Goal: Information Seeking & Learning: Compare options

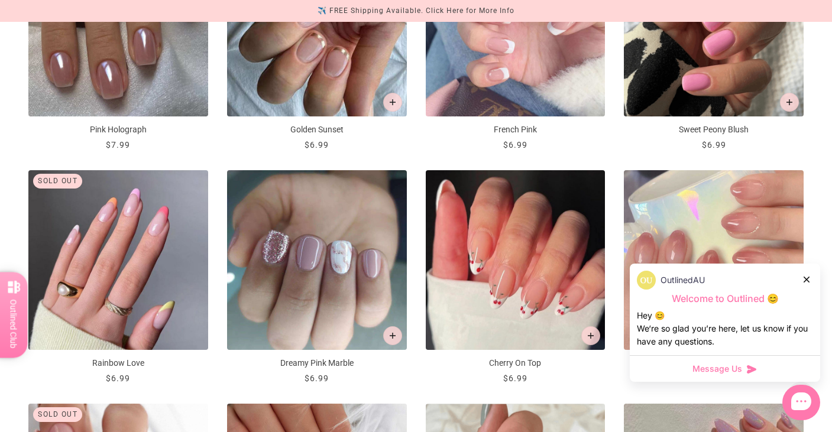
scroll to position [1084, 0]
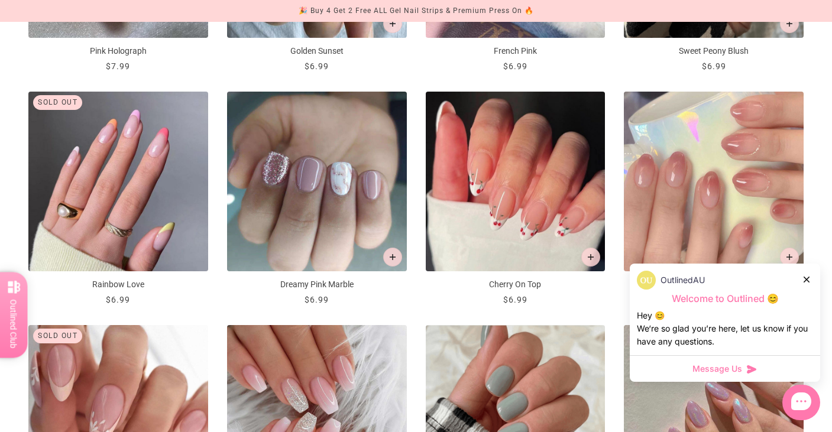
click at [810, 282] on div at bounding box center [807, 279] width 7 height 12
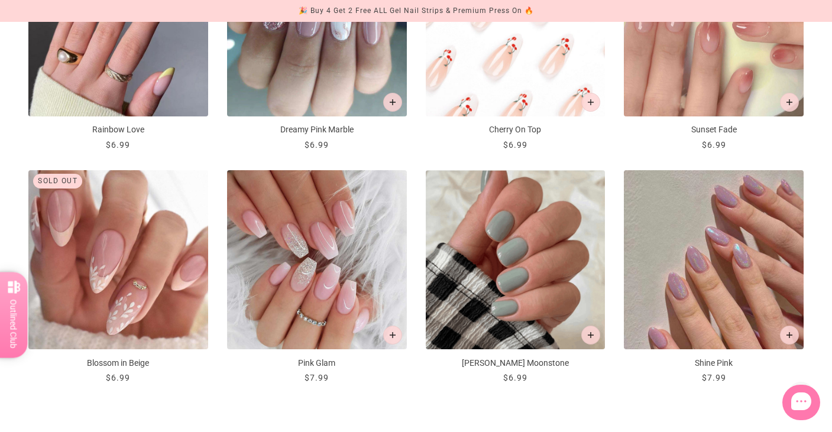
scroll to position [1419, 0]
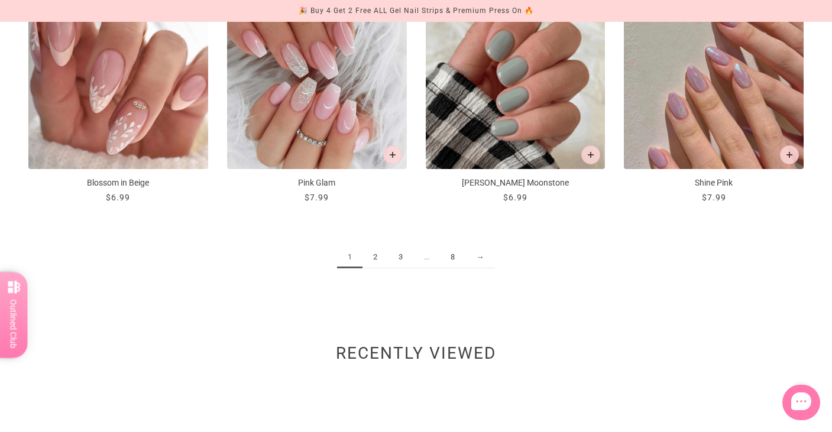
click at [380, 261] on link "2" at bounding box center [375, 258] width 25 height 22
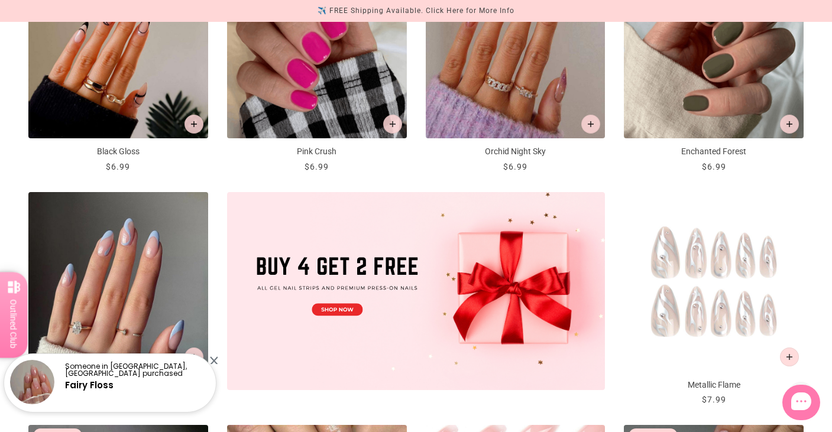
scroll to position [454, 0]
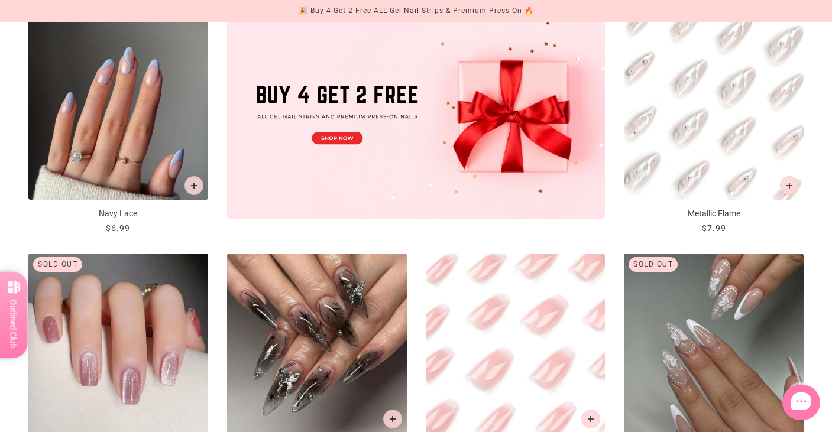
click at [668, 116] on img "Metallic Flame" at bounding box center [714, 111] width 180 height 180
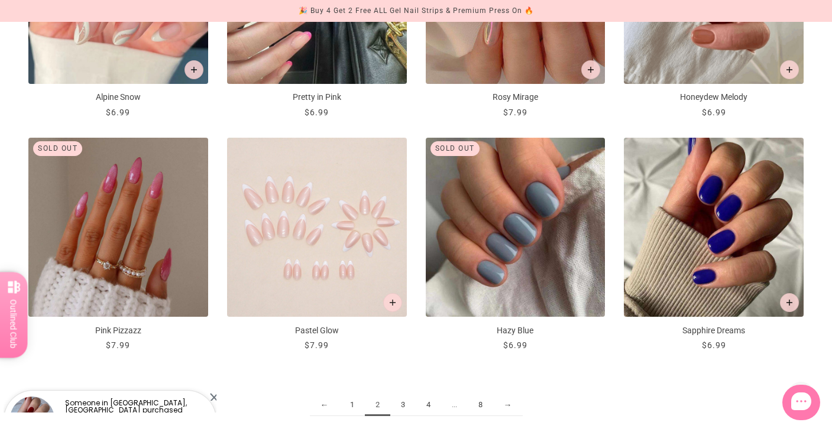
scroll to position [1362, 0]
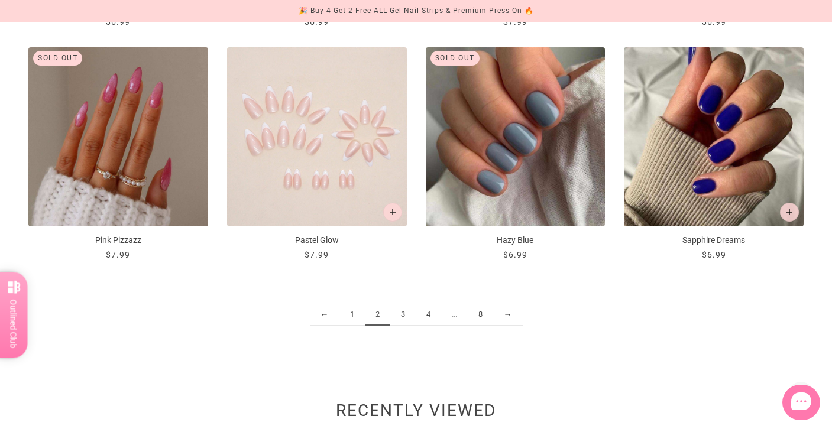
click at [408, 316] on link "3" at bounding box center [402, 315] width 25 height 22
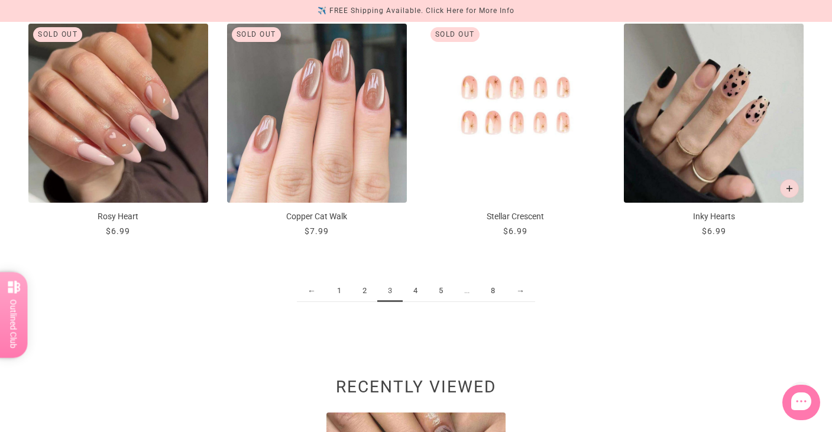
scroll to position [1387, 0]
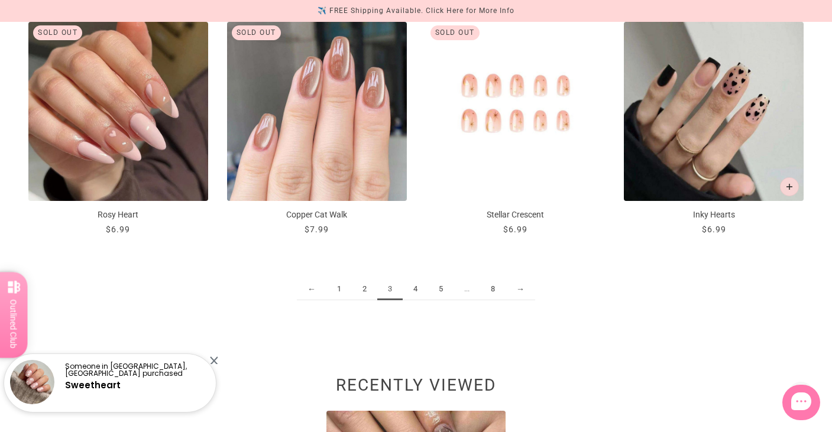
click at [420, 297] on link "4" at bounding box center [415, 290] width 25 height 22
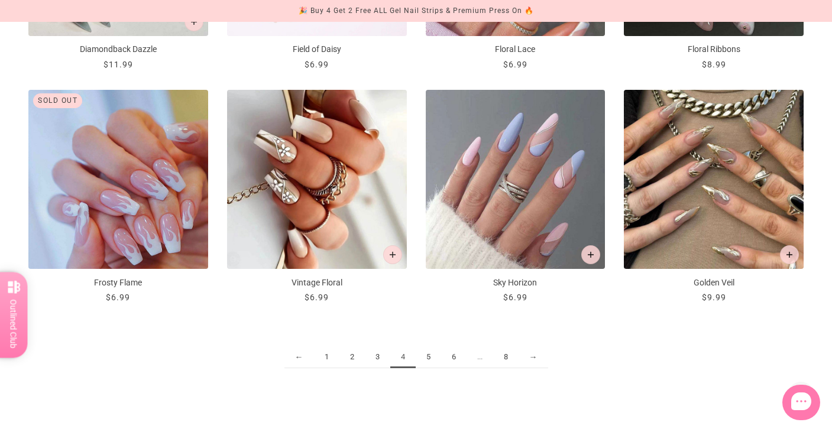
scroll to position [1320, 0]
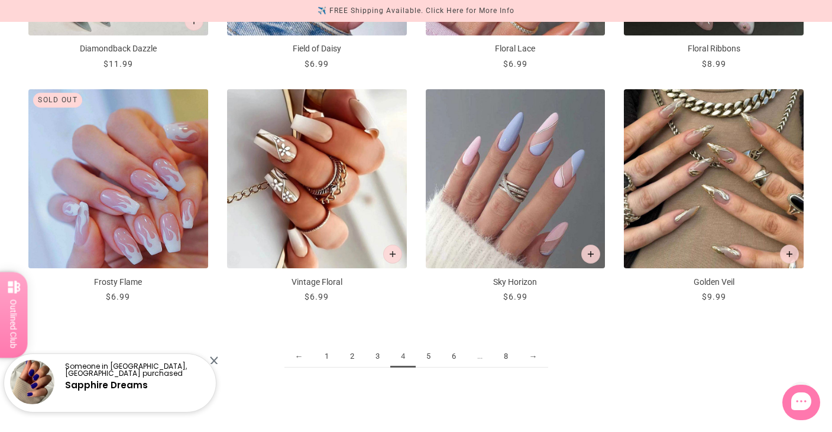
click at [431, 358] on link "5" at bounding box center [428, 357] width 25 height 22
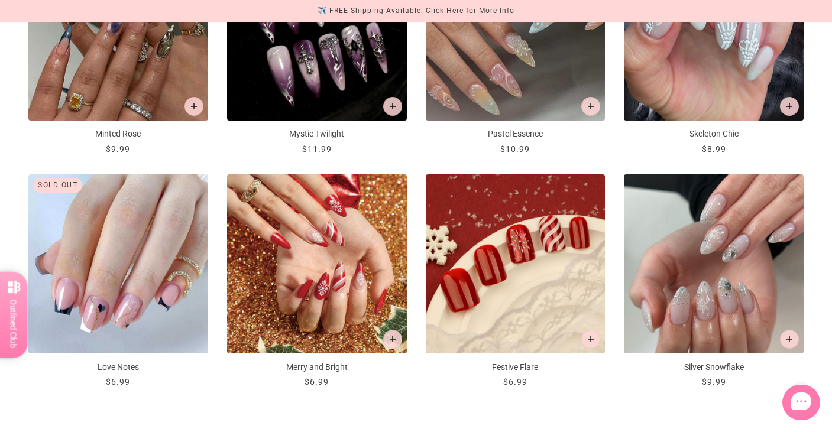
scroll to position [1257, 0]
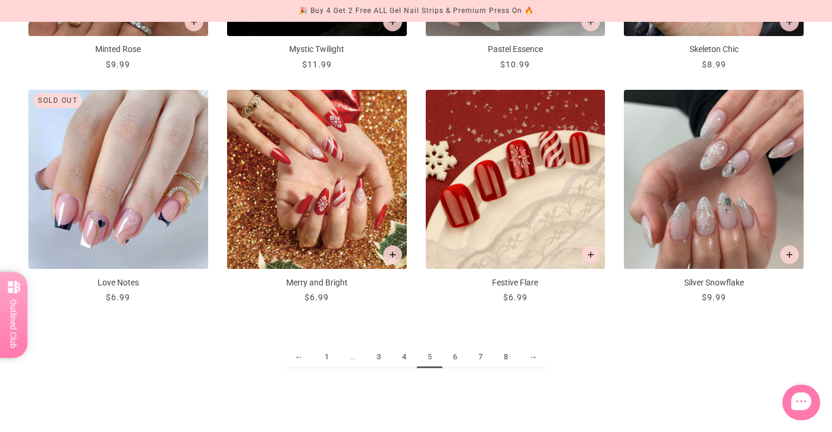
click at [460, 359] on link "6" at bounding box center [455, 358] width 25 height 22
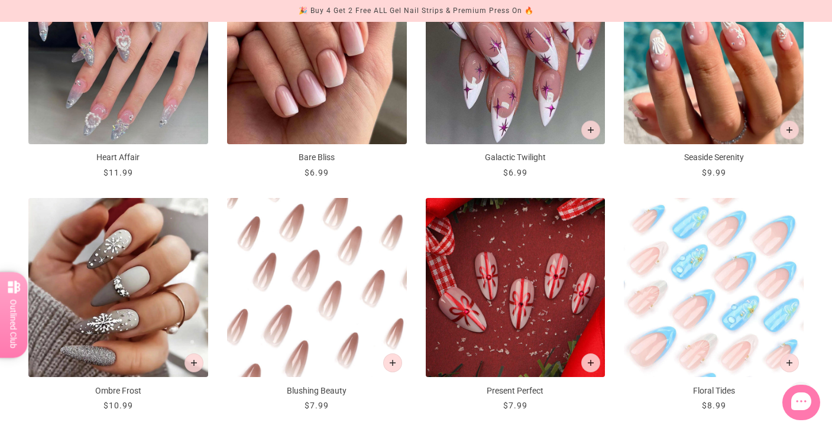
scroll to position [1212, 0]
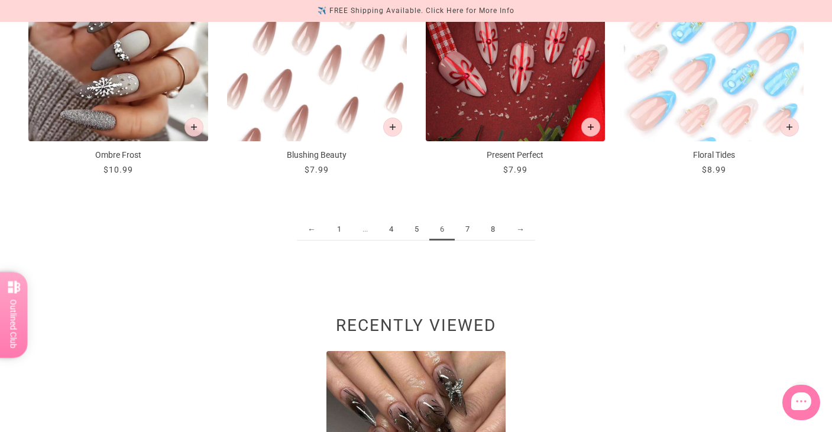
click at [466, 234] on link "7" at bounding box center [467, 230] width 25 height 22
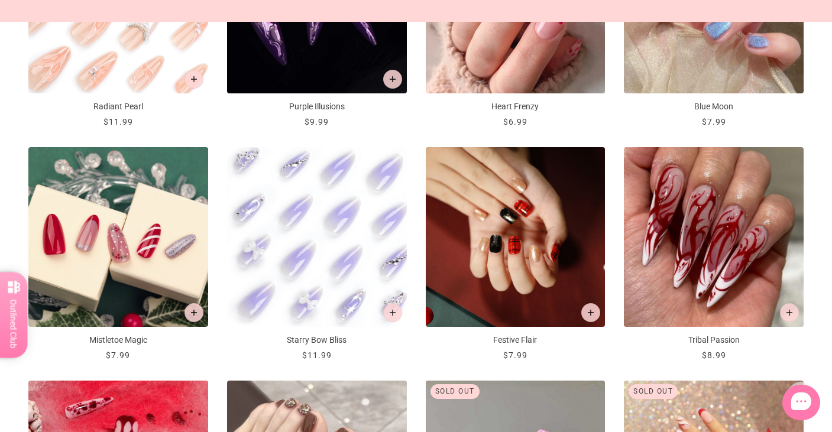
scroll to position [1240, 0]
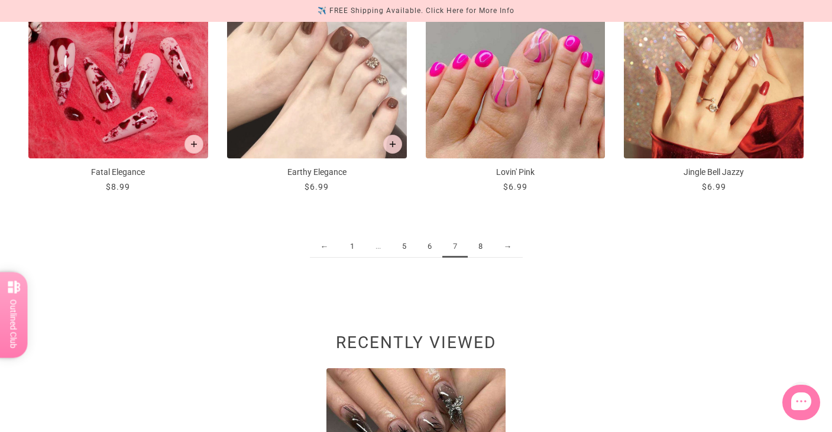
click at [484, 254] on link "8" at bounding box center [480, 247] width 25 height 22
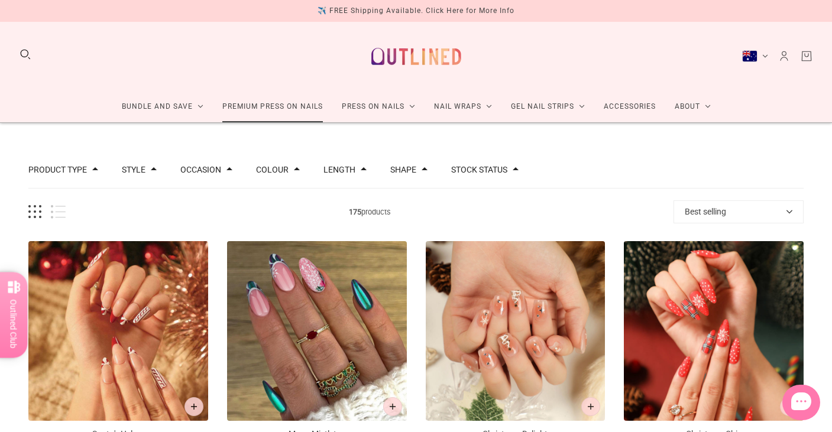
click at [246, 108] on link "Premium Press On Nails" at bounding box center [273, 106] width 120 height 31
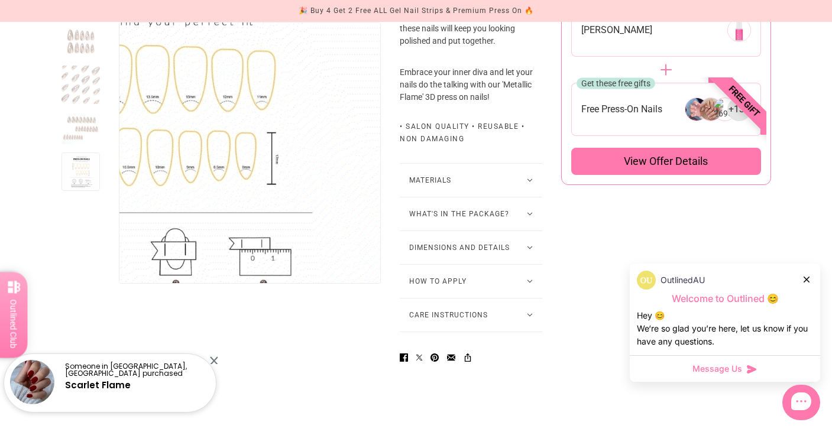
scroll to position [761, 0]
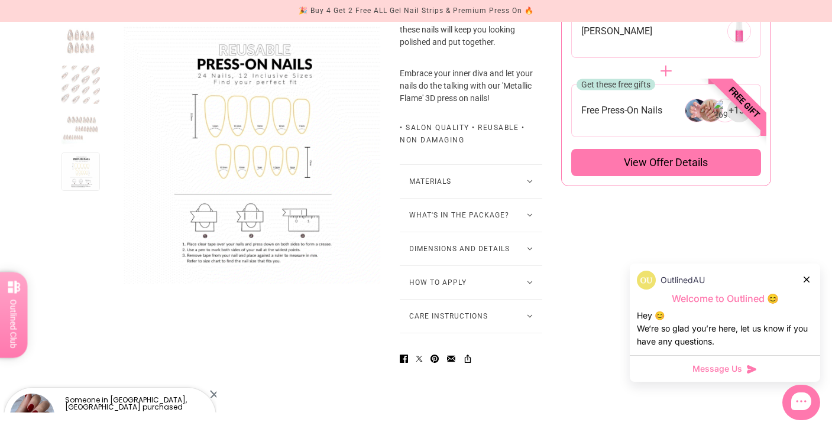
click at [462, 265] on button "Dimensions and Details" at bounding box center [471, 249] width 143 height 33
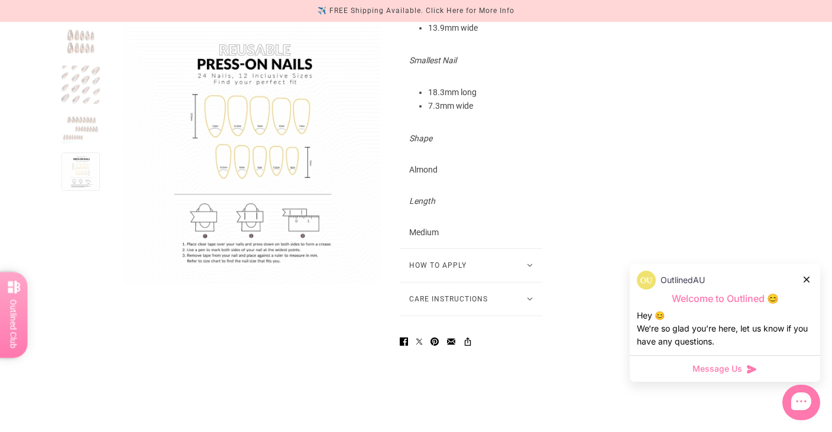
scroll to position [1168, 0]
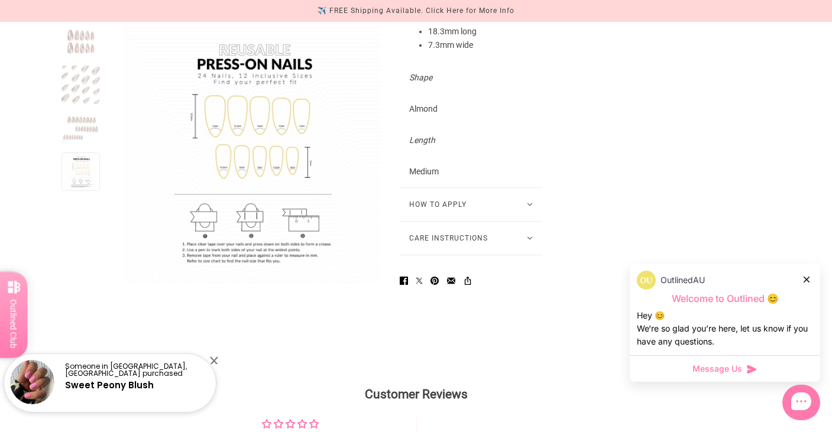
click at [508, 214] on button "How to Apply" at bounding box center [471, 204] width 143 height 33
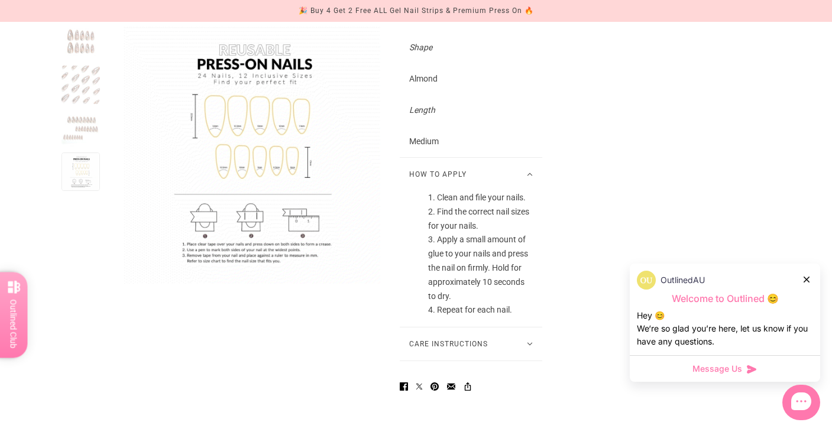
scroll to position [1210, 0]
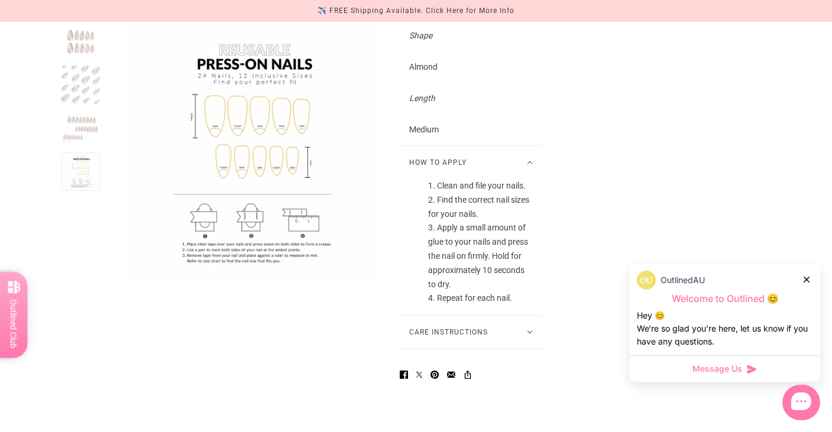
click at [470, 345] on button "Care Instructions" at bounding box center [471, 332] width 143 height 33
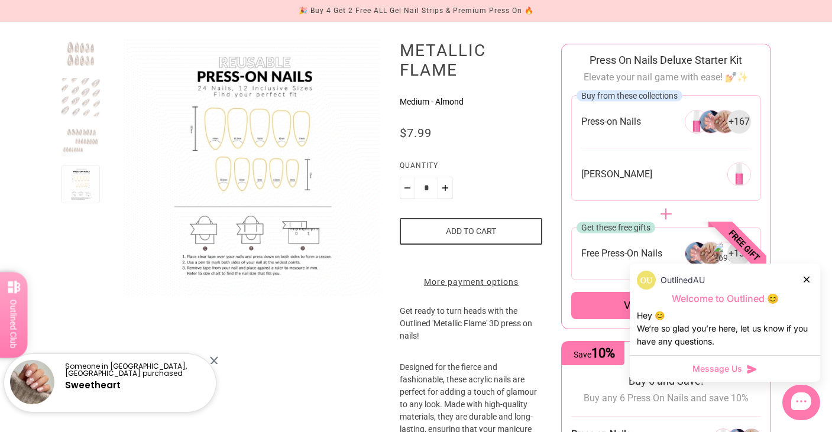
scroll to position [0, 0]
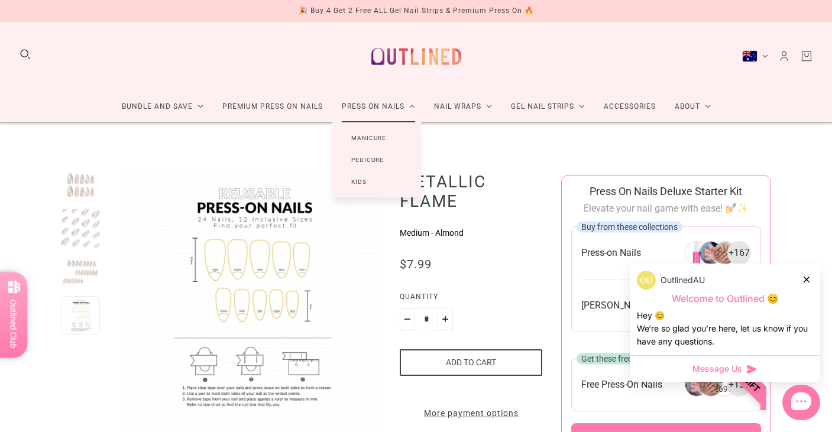
click at [372, 110] on link "Press On Nails" at bounding box center [378, 106] width 92 height 31
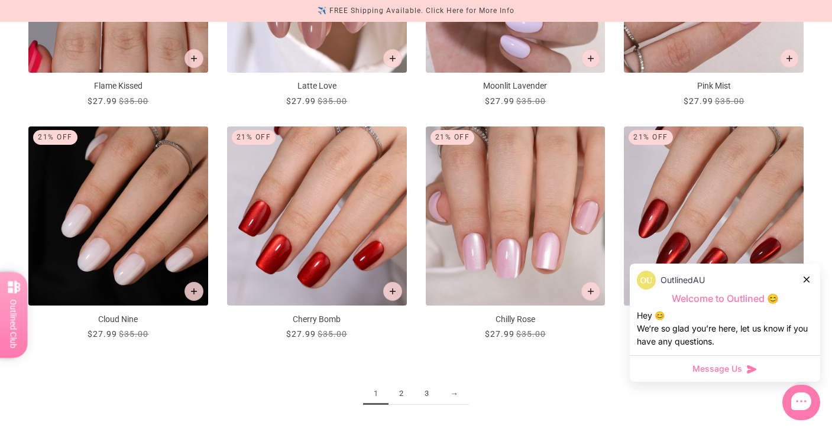
scroll to position [1646, 0]
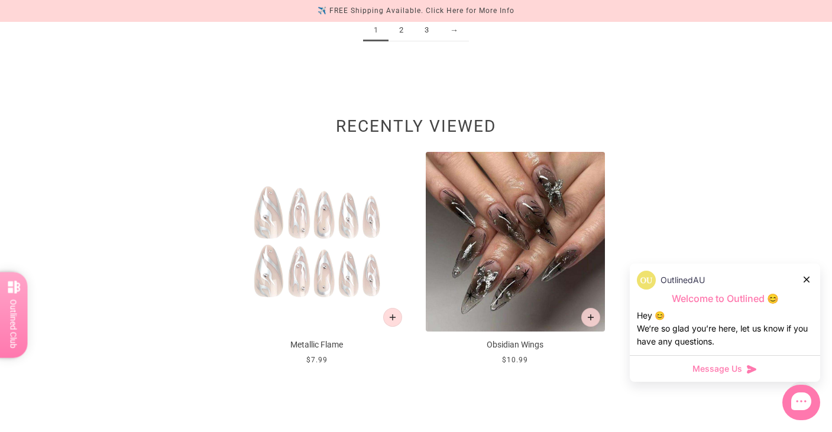
click at [405, 30] on link "2" at bounding box center [401, 31] width 25 height 22
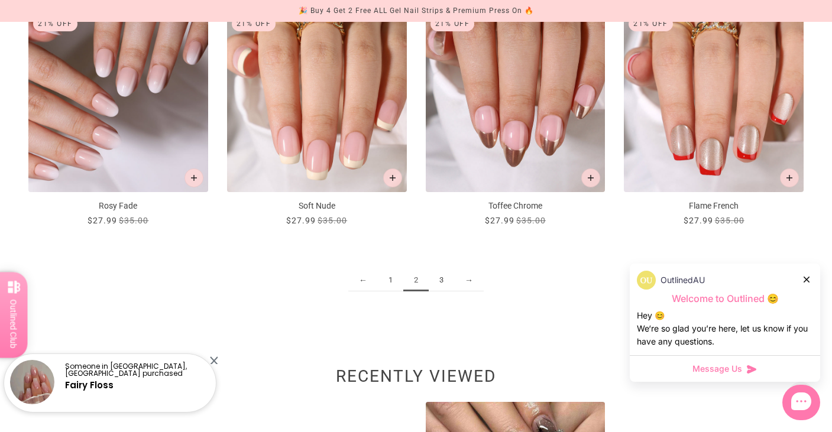
scroll to position [1408, 0]
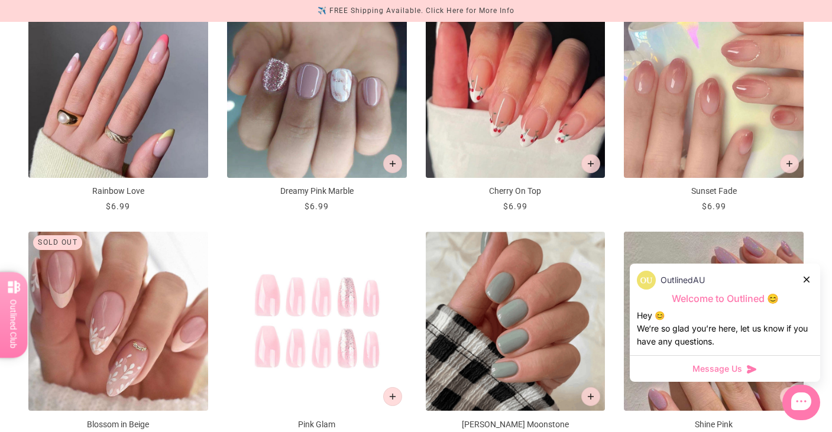
scroll to position [1394, 0]
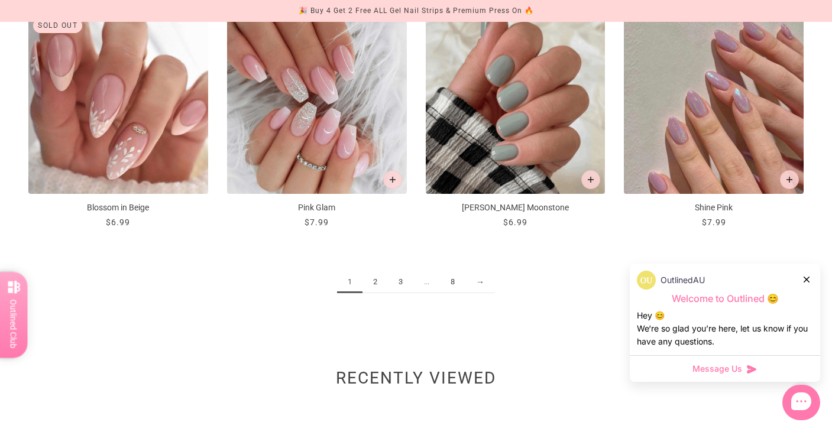
click at [373, 286] on link "2" at bounding box center [375, 283] width 25 height 22
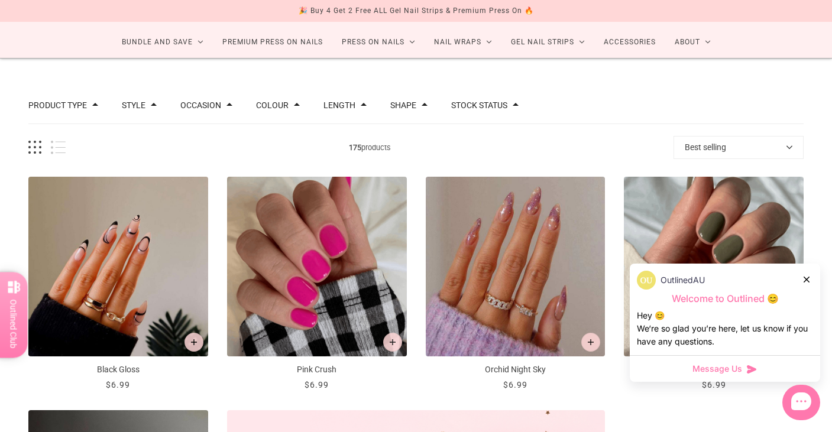
scroll to position [66, 0]
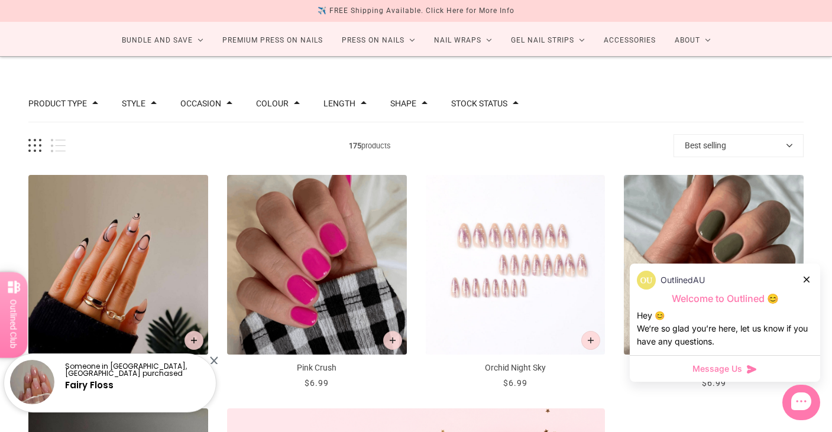
click at [514, 264] on img "Orchid Night Sky" at bounding box center [516, 265] width 180 height 180
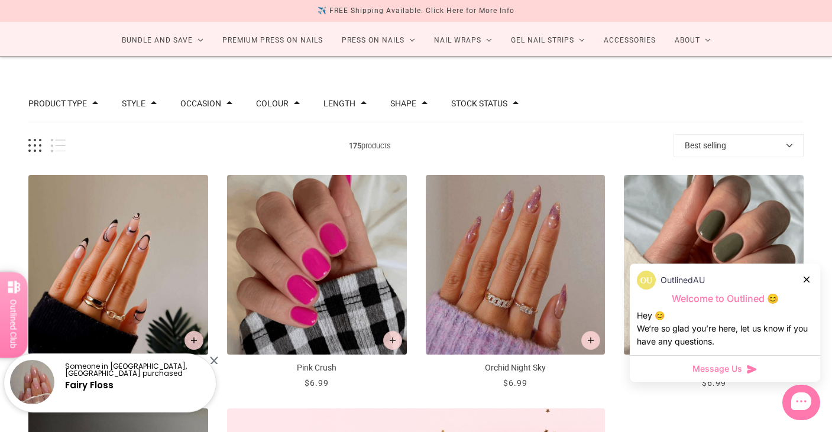
click at [807, 278] on icon at bounding box center [807, 280] width 6 height 6
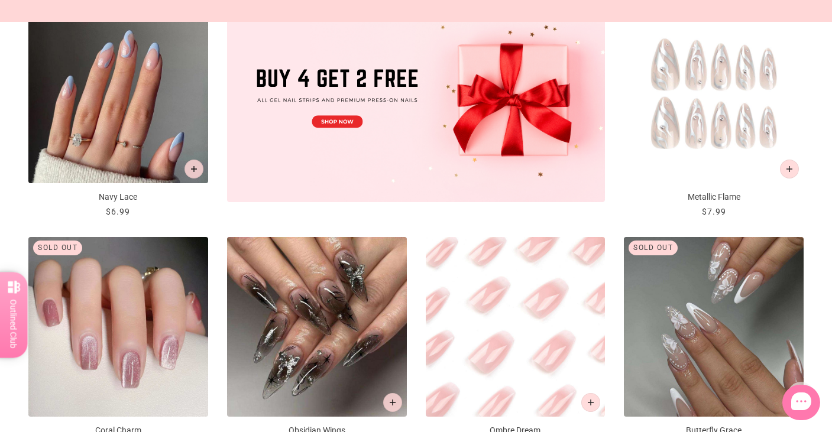
scroll to position [472, 0]
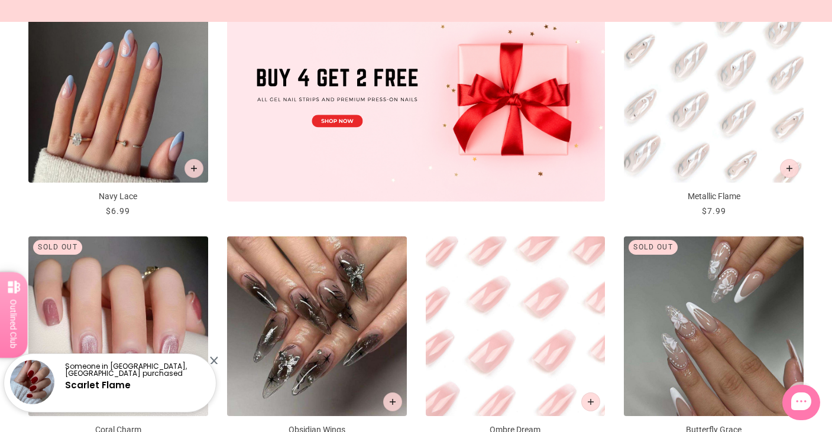
click at [681, 96] on img "Metallic Flame" at bounding box center [714, 94] width 180 height 180
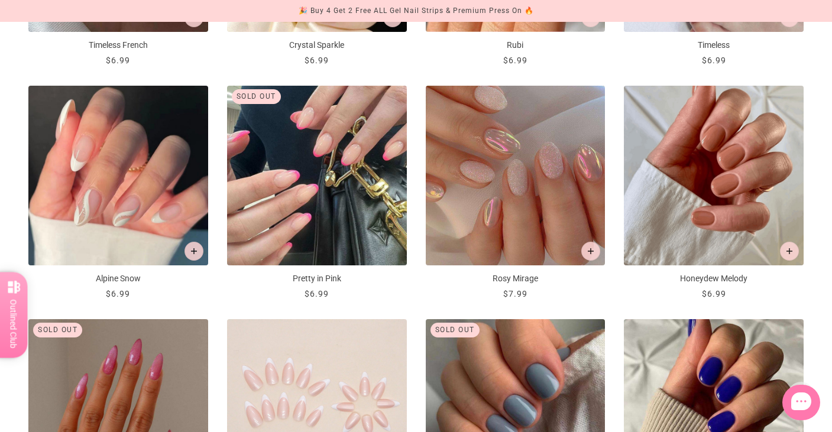
scroll to position [1256, 0]
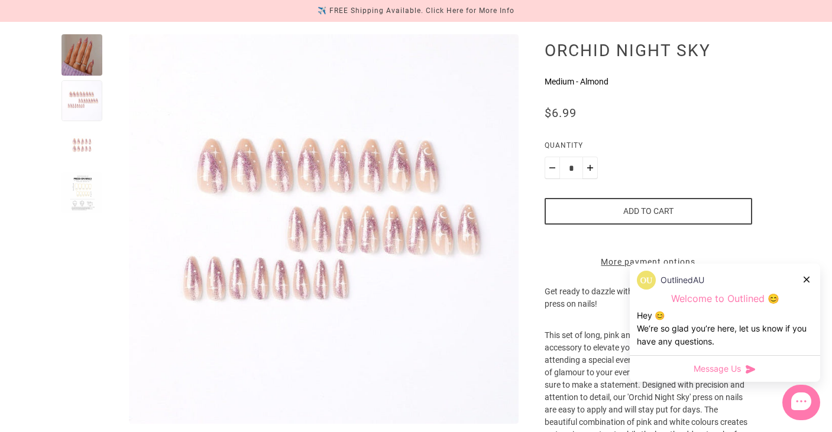
scroll to position [131, 0]
